Goal: Browse casually

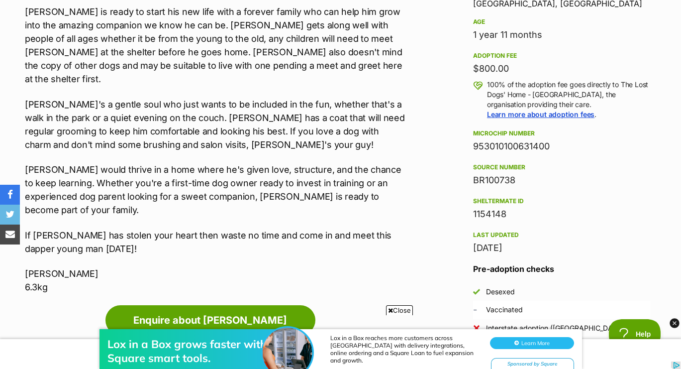
scroll to position [701, 0]
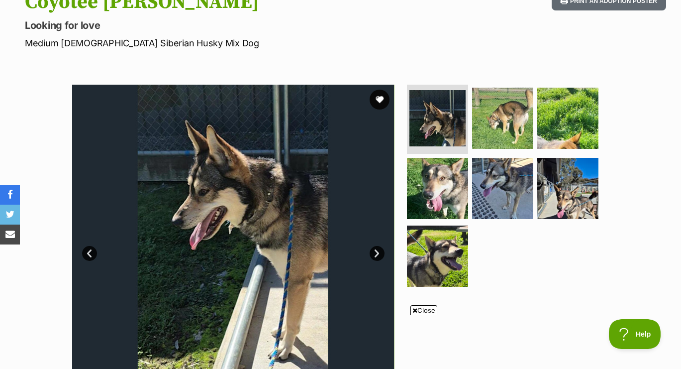
scroll to position [135, 0]
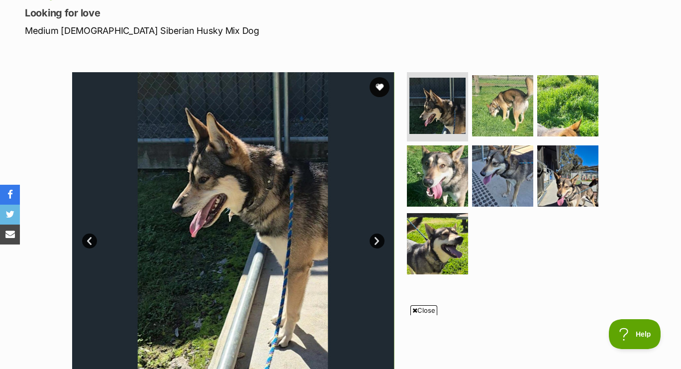
click at [376, 238] on link "Next" at bounding box center [377, 240] width 15 height 15
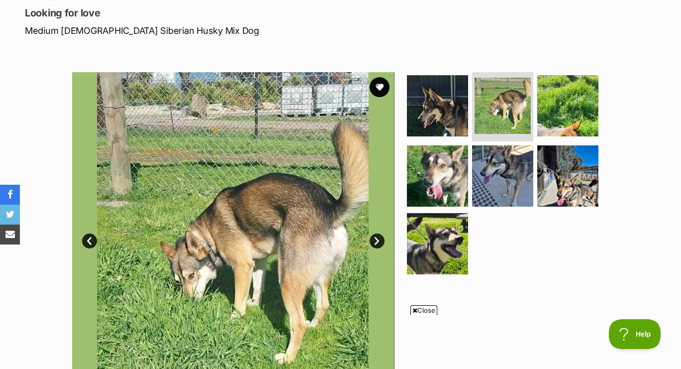
click at [376, 238] on link "Next" at bounding box center [377, 240] width 15 height 15
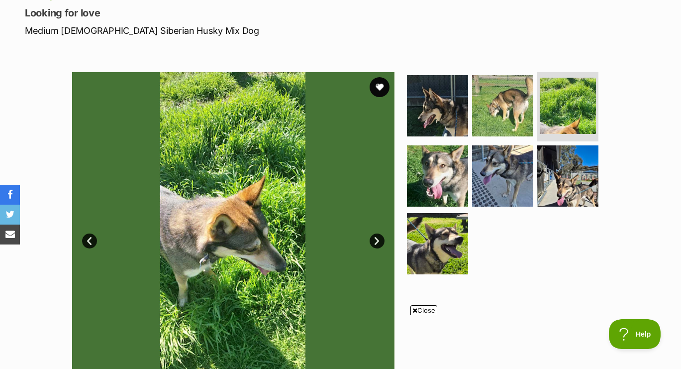
click at [376, 238] on link "Next" at bounding box center [377, 240] width 15 height 15
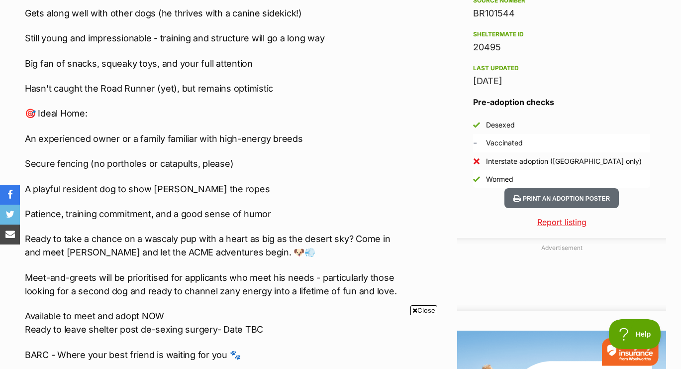
scroll to position [0, 0]
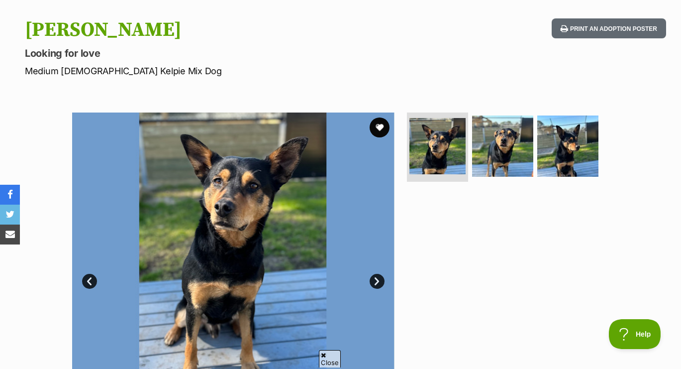
click at [377, 279] on link "Next" at bounding box center [377, 281] width 15 height 15
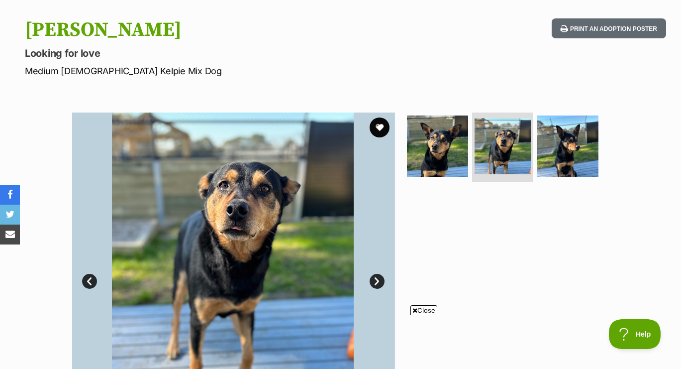
click at [377, 280] on link "Next" at bounding box center [377, 281] width 15 height 15
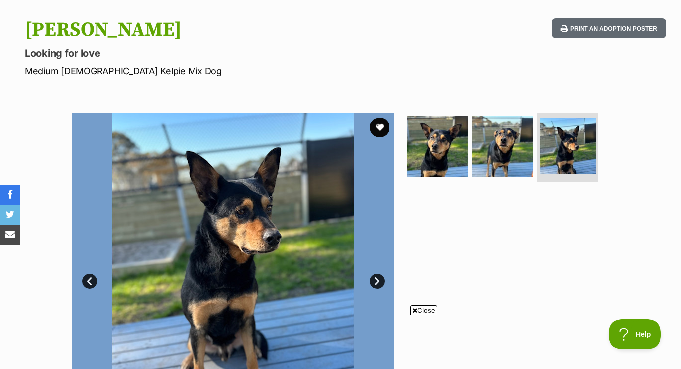
click at [377, 280] on link "Next" at bounding box center [377, 281] width 15 height 15
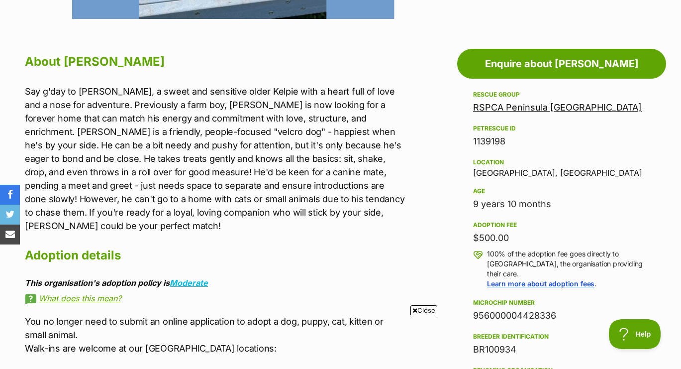
scroll to position [522, 0]
